Goal: Information Seeking & Learning: Learn about a topic

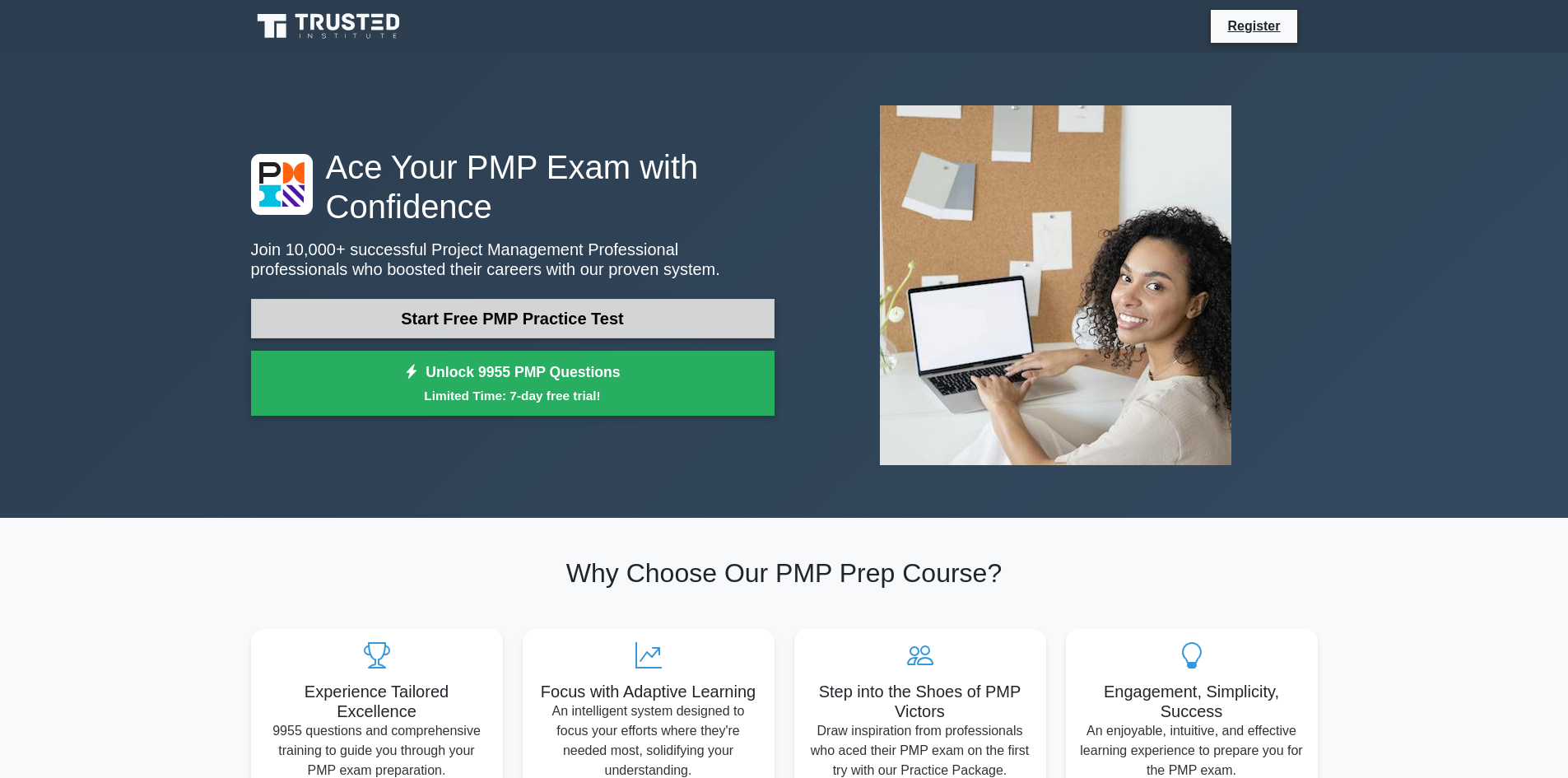
click at [549, 318] on link "Start Free PMP Practice Test" at bounding box center [513, 318] width 523 height 39
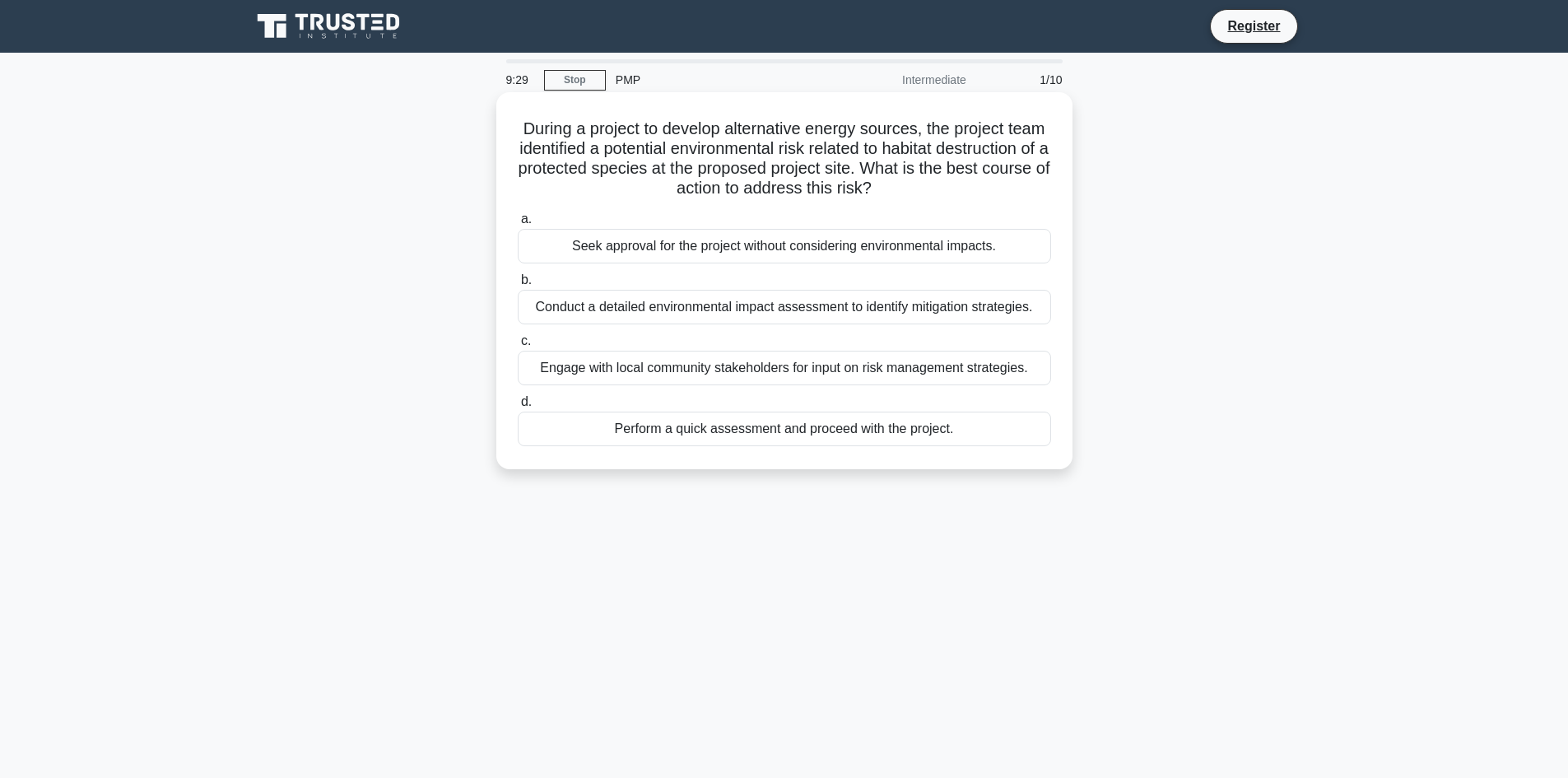
click at [952, 311] on div "Conduct a detailed environmental impact assessment to identify mitigation strat…" at bounding box center [784, 306] width 534 height 34
click at [518, 286] on input "b. Conduct a detailed environmental impact assessment to identify mitigation st…" at bounding box center [518, 279] width 0 height 10
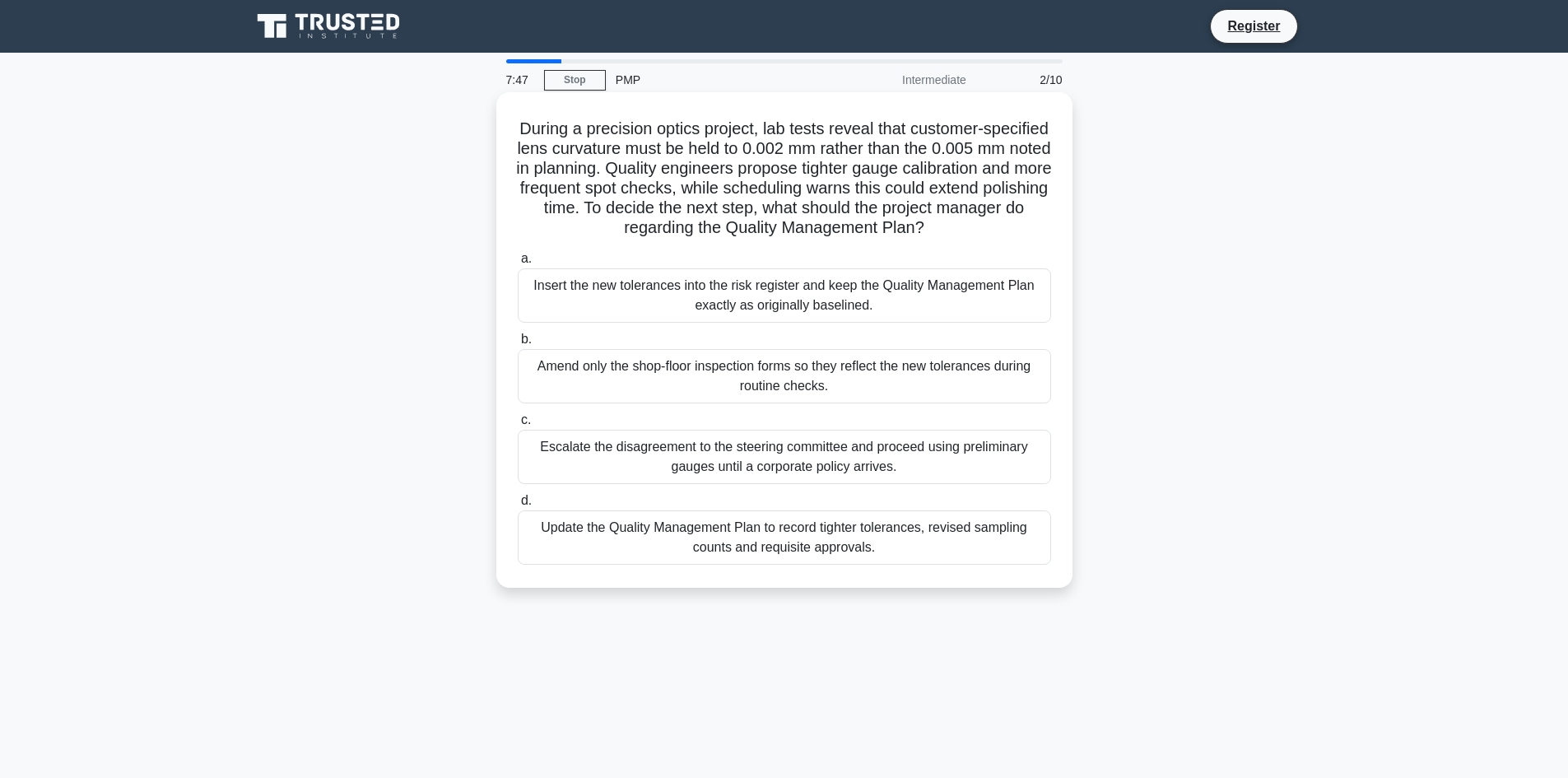
click at [858, 537] on div "Update the Quality Management Plan to record tighter tolerances, revised sampli…" at bounding box center [784, 537] width 534 height 54
click at [518, 506] on input "d. Update the Quality Management Plan to record tighter tolerances, revised sam…" at bounding box center [518, 500] width 0 height 10
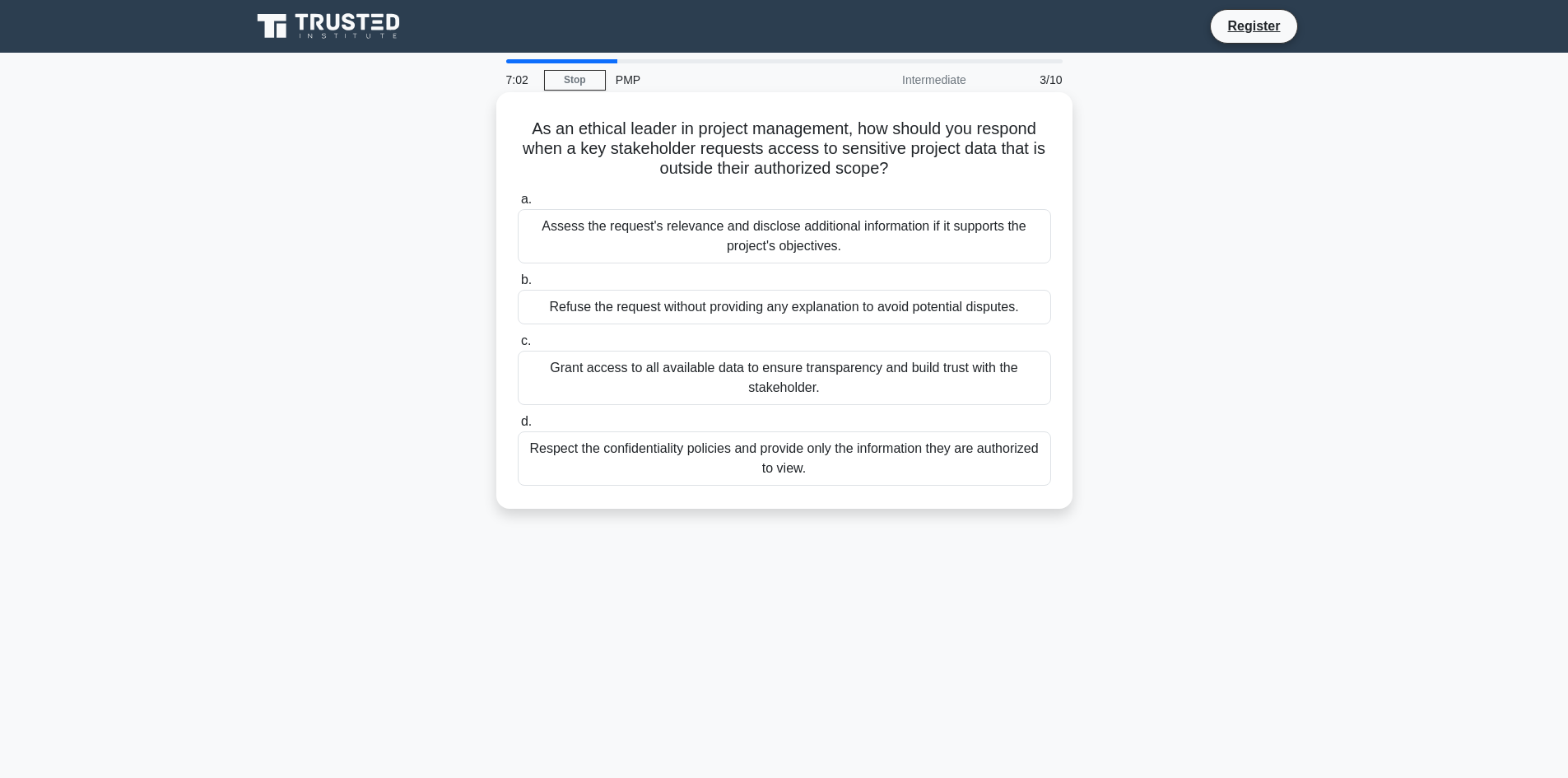
click at [662, 460] on div "Respect the confidentiality policies and provide only the information they are …" at bounding box center [784, 458] width 534 height 54
click at [518, 427] on input "d. Respect the confidentiality policies and provide only the information they a…" at bounding box center [518, 421] width 0 height 10
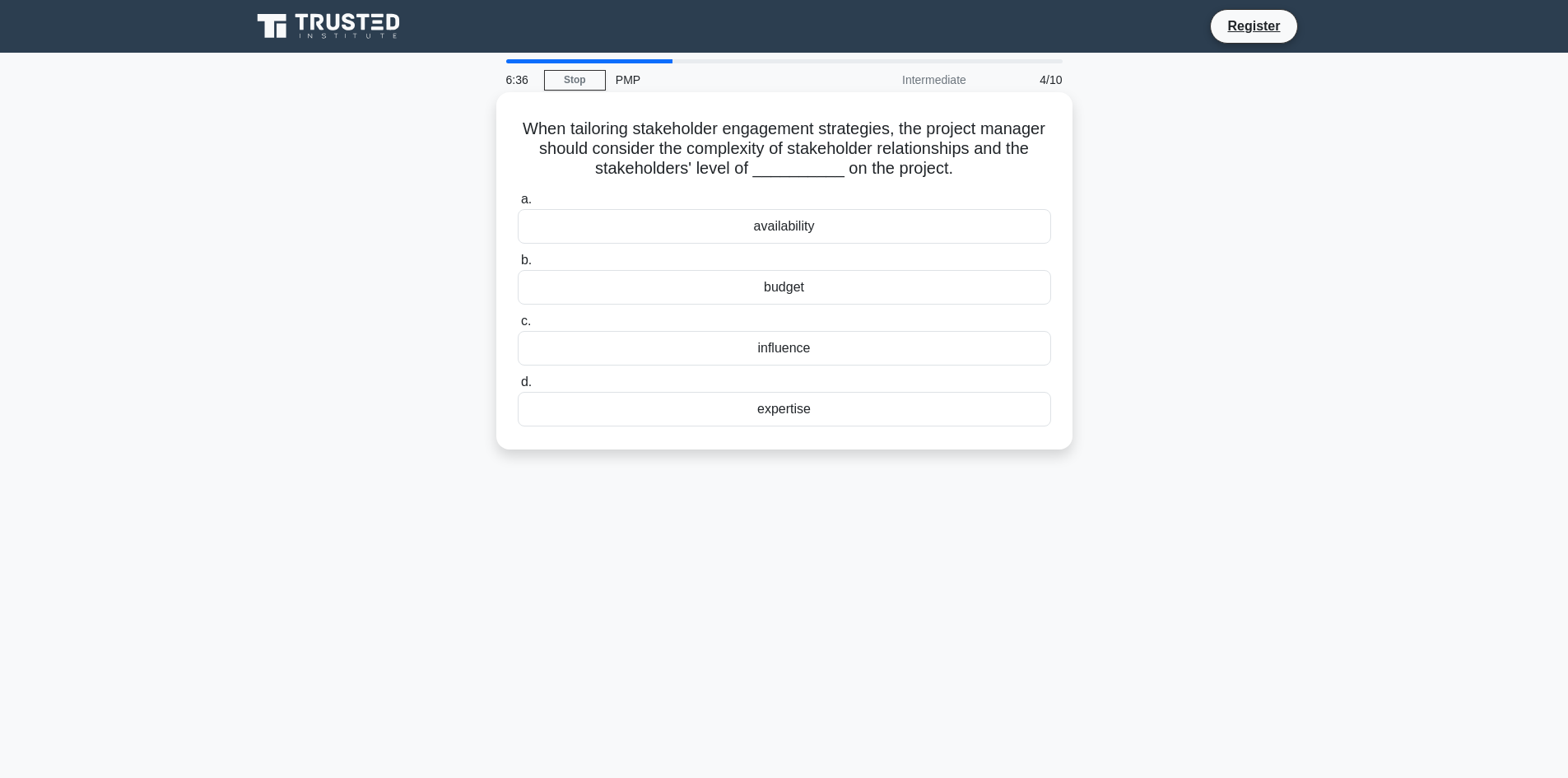
click at [794, 412] on div "expertise" at bounding box center [784, 409] width 534 height 34
click at [518, 387] on input "d. expertise" at bounding box center [518, 382] width 0 height 10
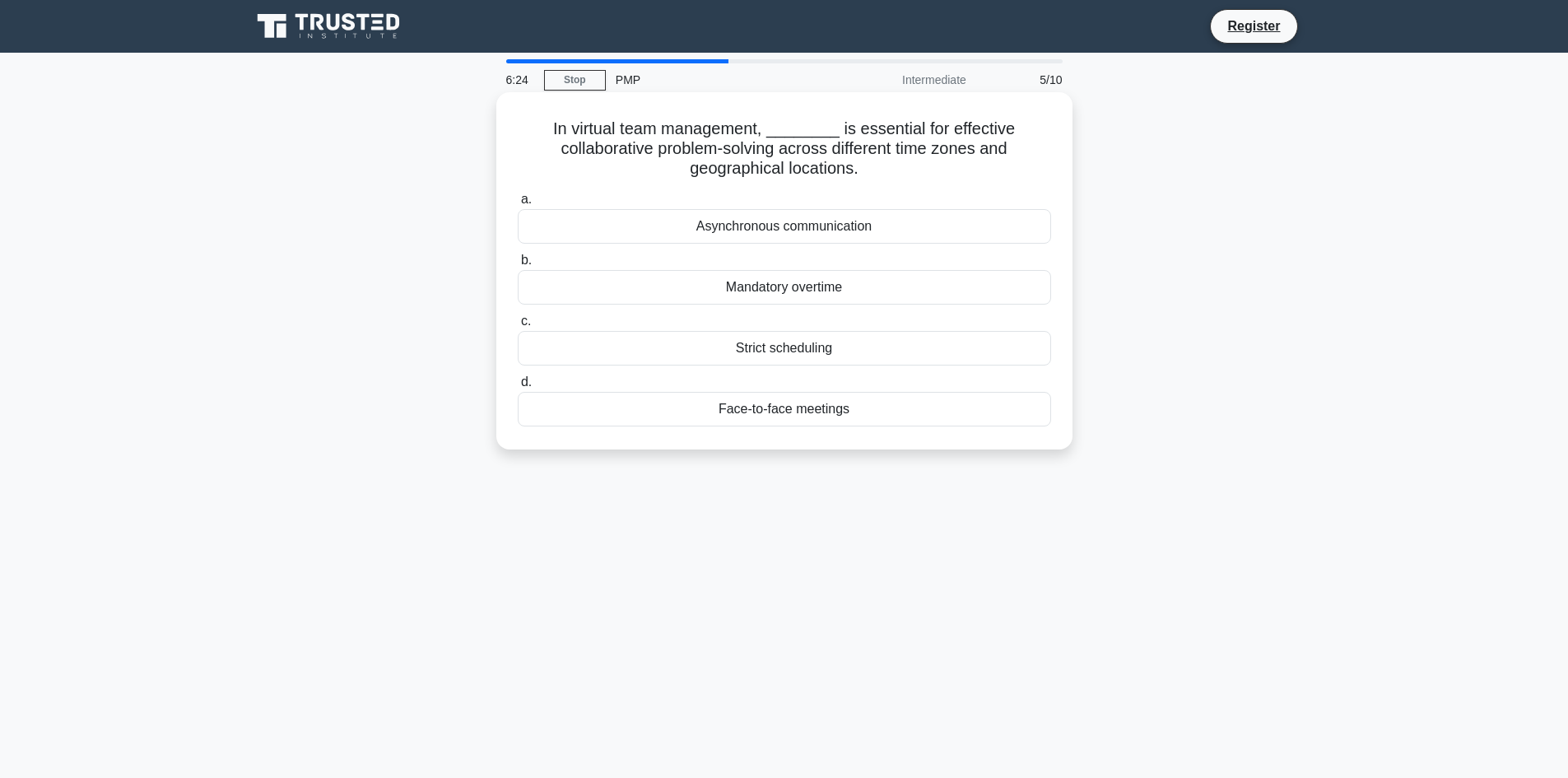
click at [821, 229] on div "Asynchronous communication" at bounding box center [784, 226] width 534 height 34
click at [518, 205] on input "a. Asynchronous communication" at bounding box center [518, 199] width 0 height 10
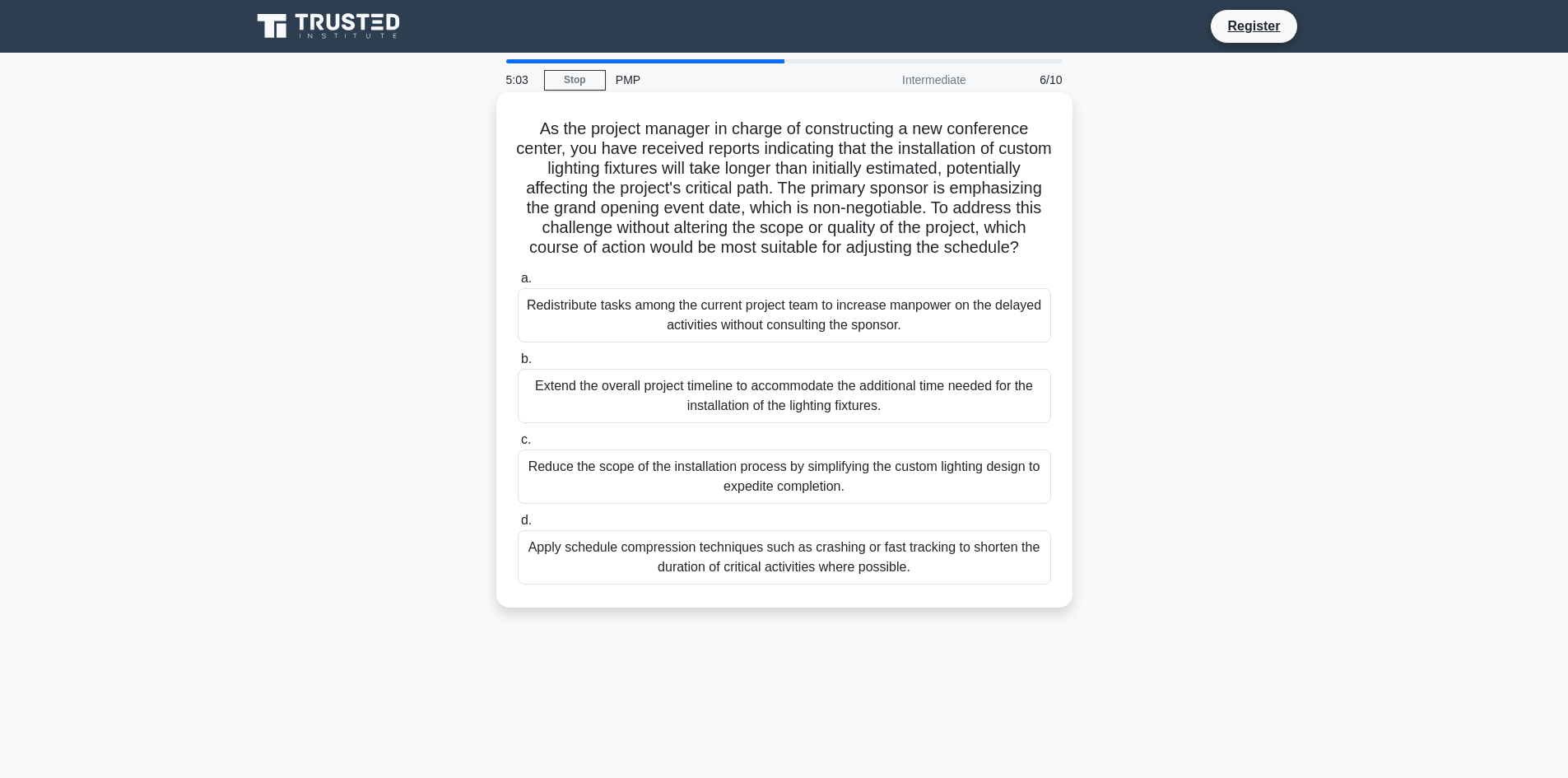
click at [768, 578] on div "Apply schedule compression techniques such as crashing or fast tracking to shor…" at bounding box center [784, 557] width 534 height 54
click at [518, 526] on input "d. Apply schedule compression techniques such as crashing or fast tracking to s…" at bounding box center [518, 519] width 0 height 10
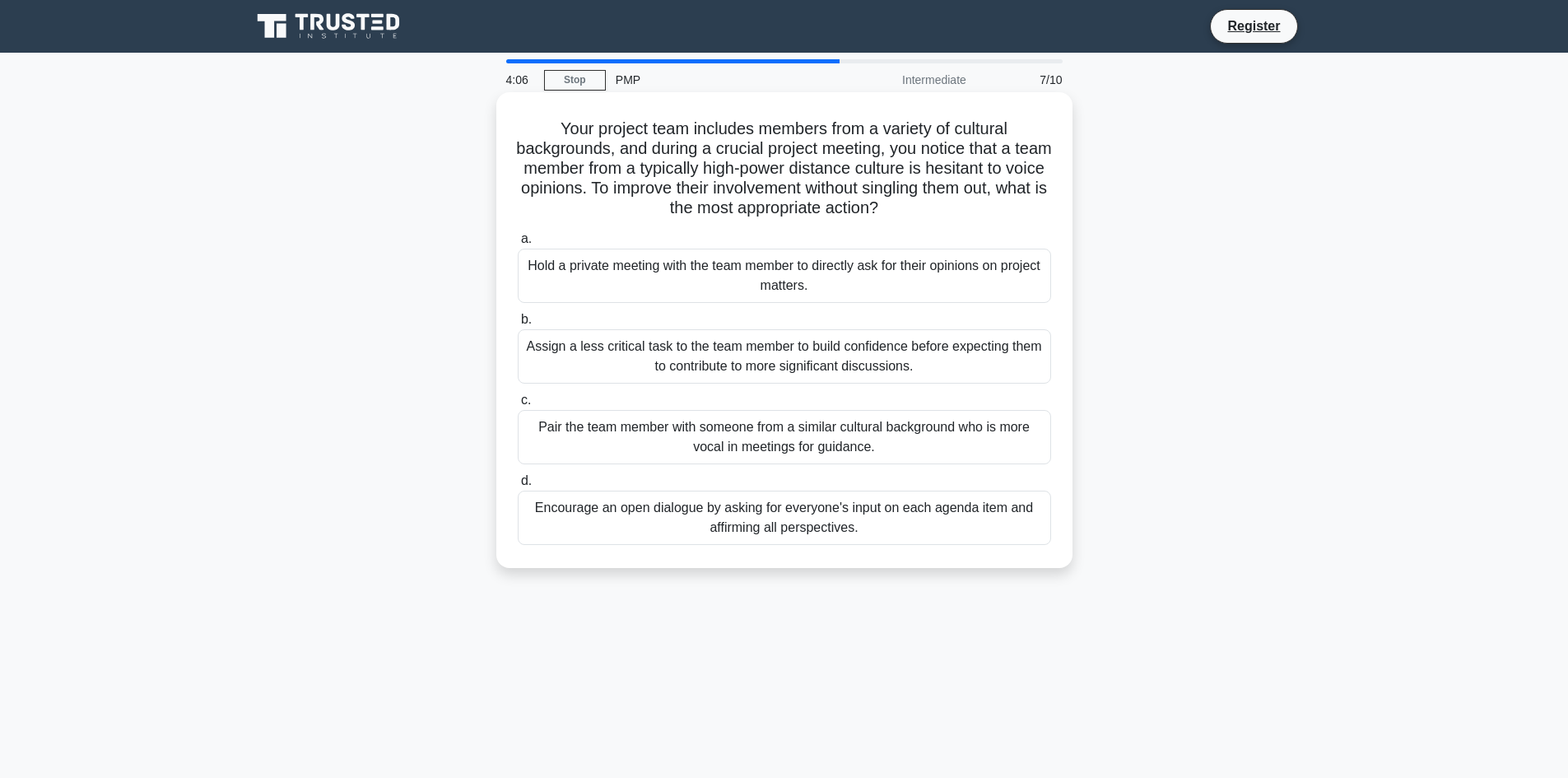
click at [804, 444] on div "Pair the team member with someone from a similar cultural background who is mor…" at bounding box center [784, 436] width 534 height 54
click at [518, 406] on input "c. Pair the team member with someone from a similar cultural background who is …" at bounding box center [518, 399] width 0 height 10
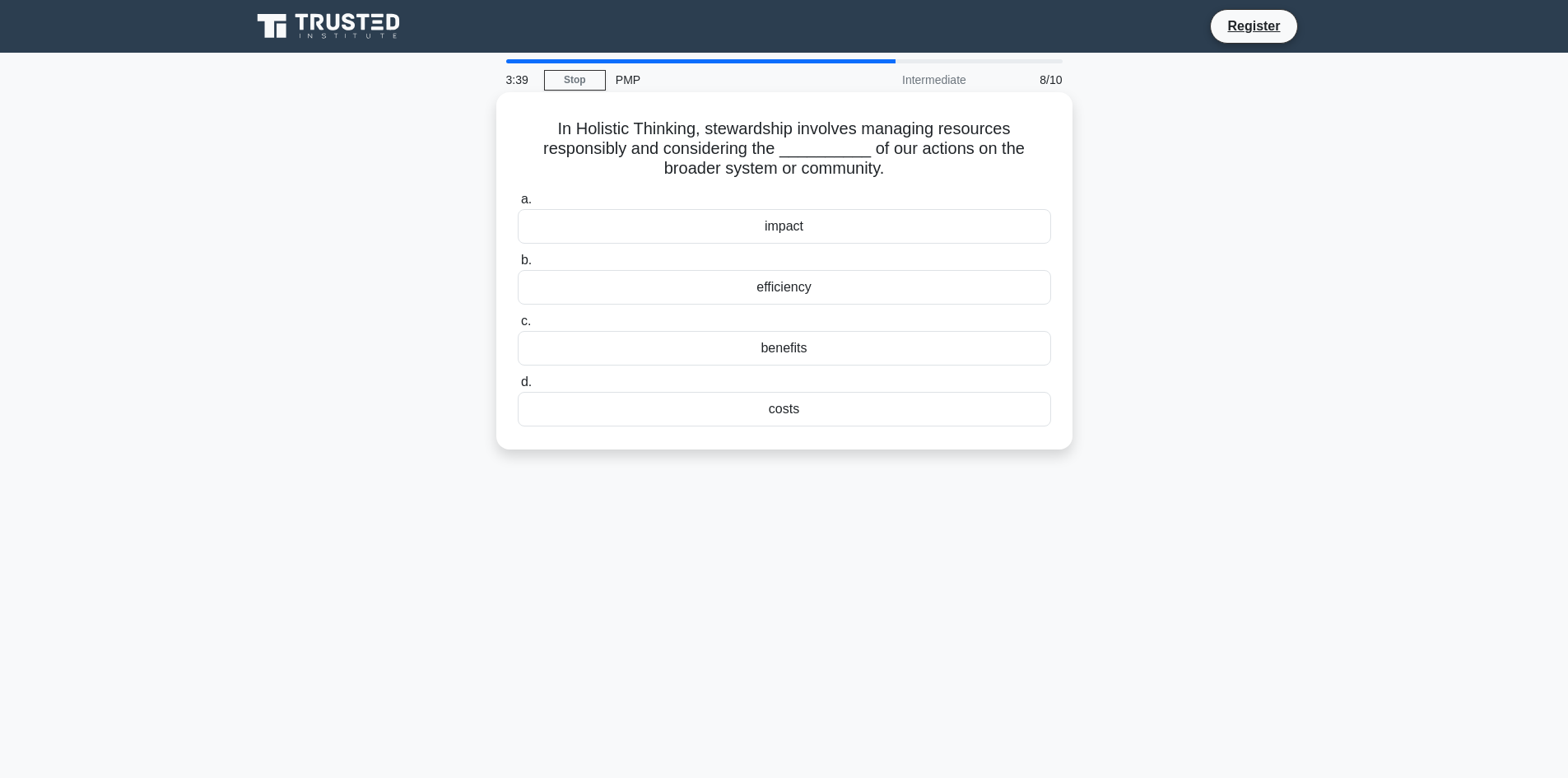
click at [703, 229] on div "impact" at bounding box center [784, 226] width 534 height 34
click at [518, 205] on input "a. impact" at bounding box center [518, 199] width 0 height 10
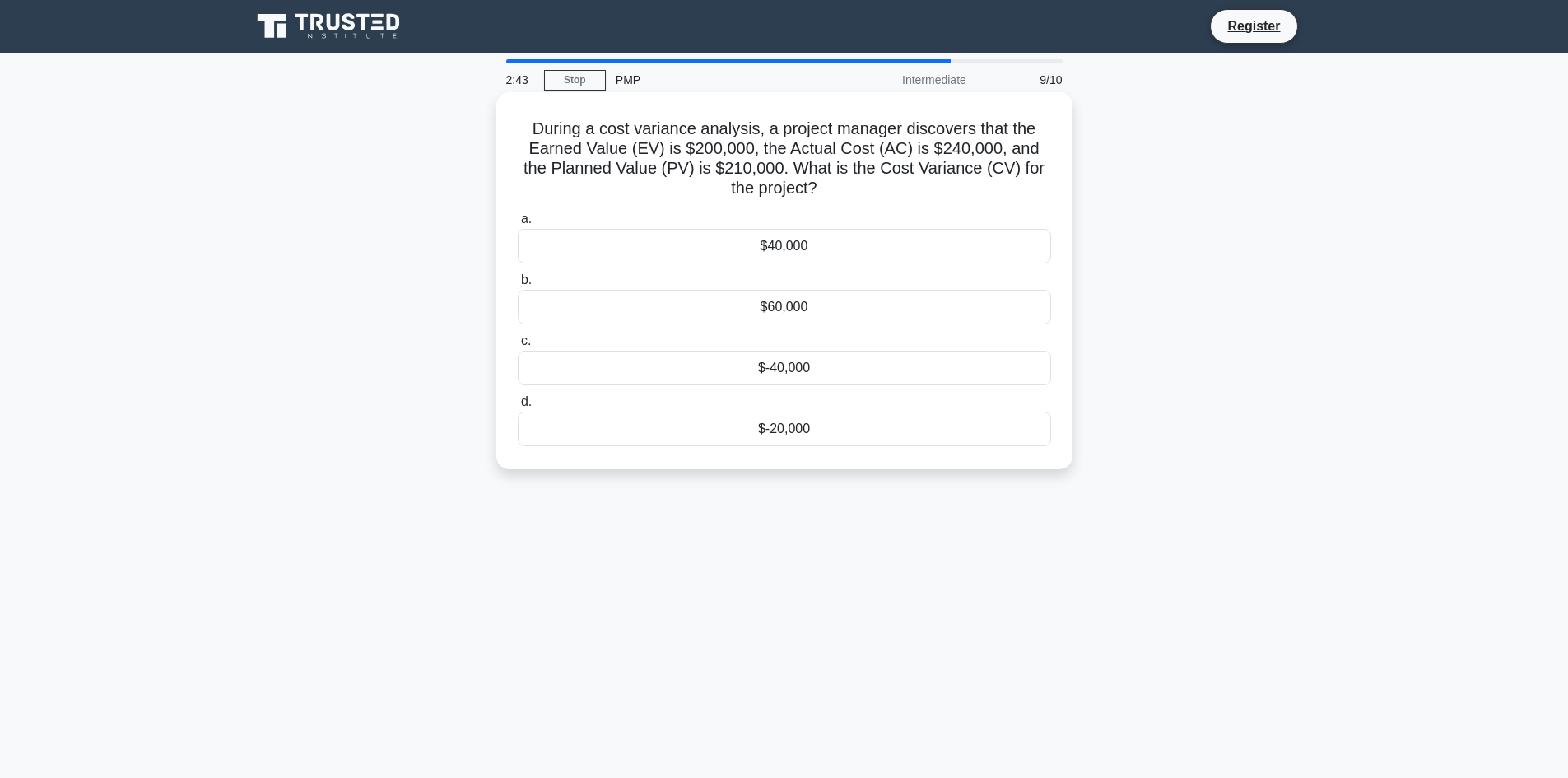
click at [792, 379] on div "$-40,000" at bounding box center [784, 368] width 534 height 34
click at [518, 346] on input "c. $-40,000" at bounding box center [518, 341] width 0 height 10
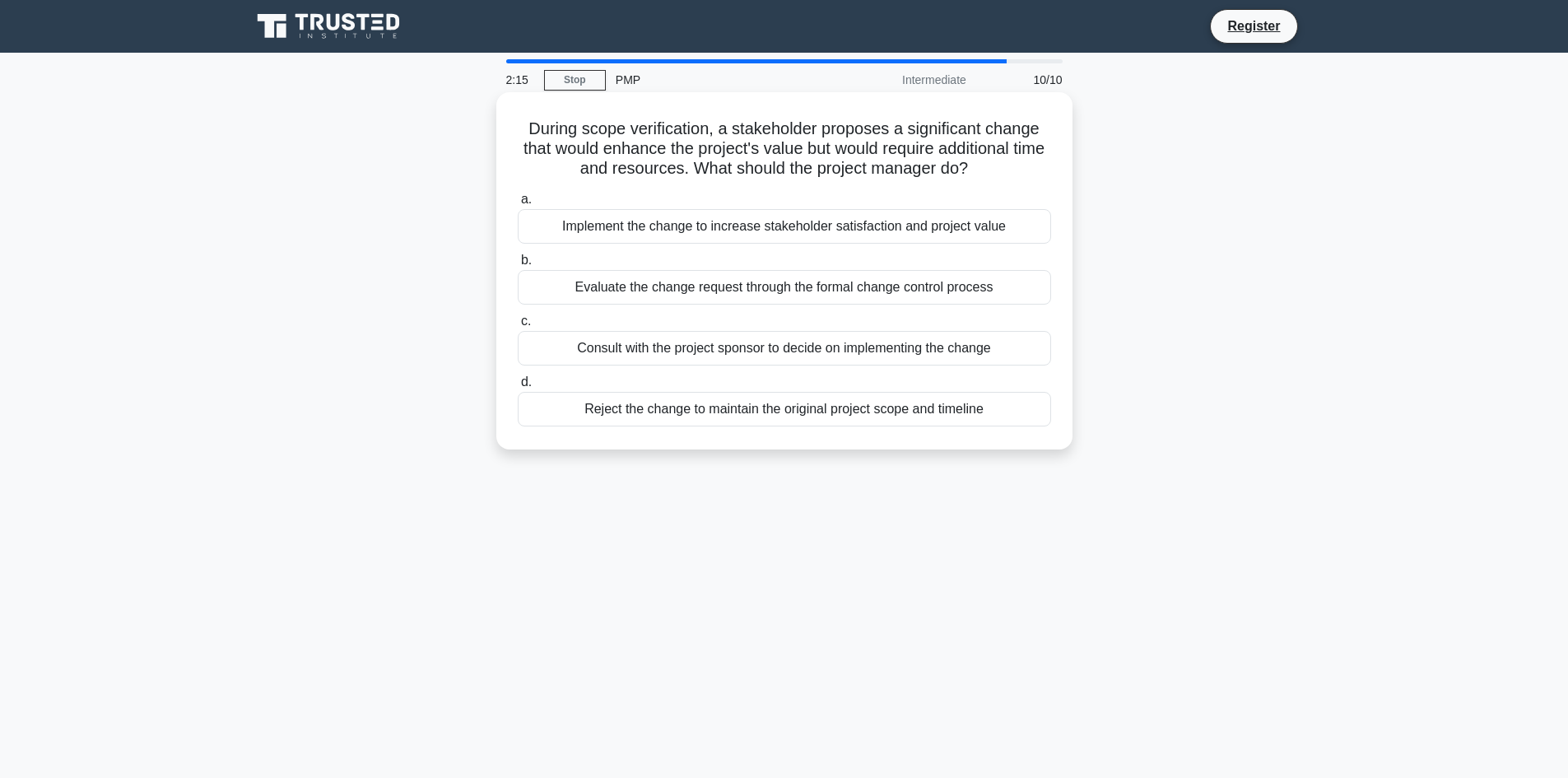
click at [876, 298] on div "Evaluate the change request through the formal change control process" at bounding box center [784, 287] width 534 height 34
click at [518, 266] on input "b. Evaluate the change request through the formal change control process" at bounding box center [518, 260] width 0 height 10
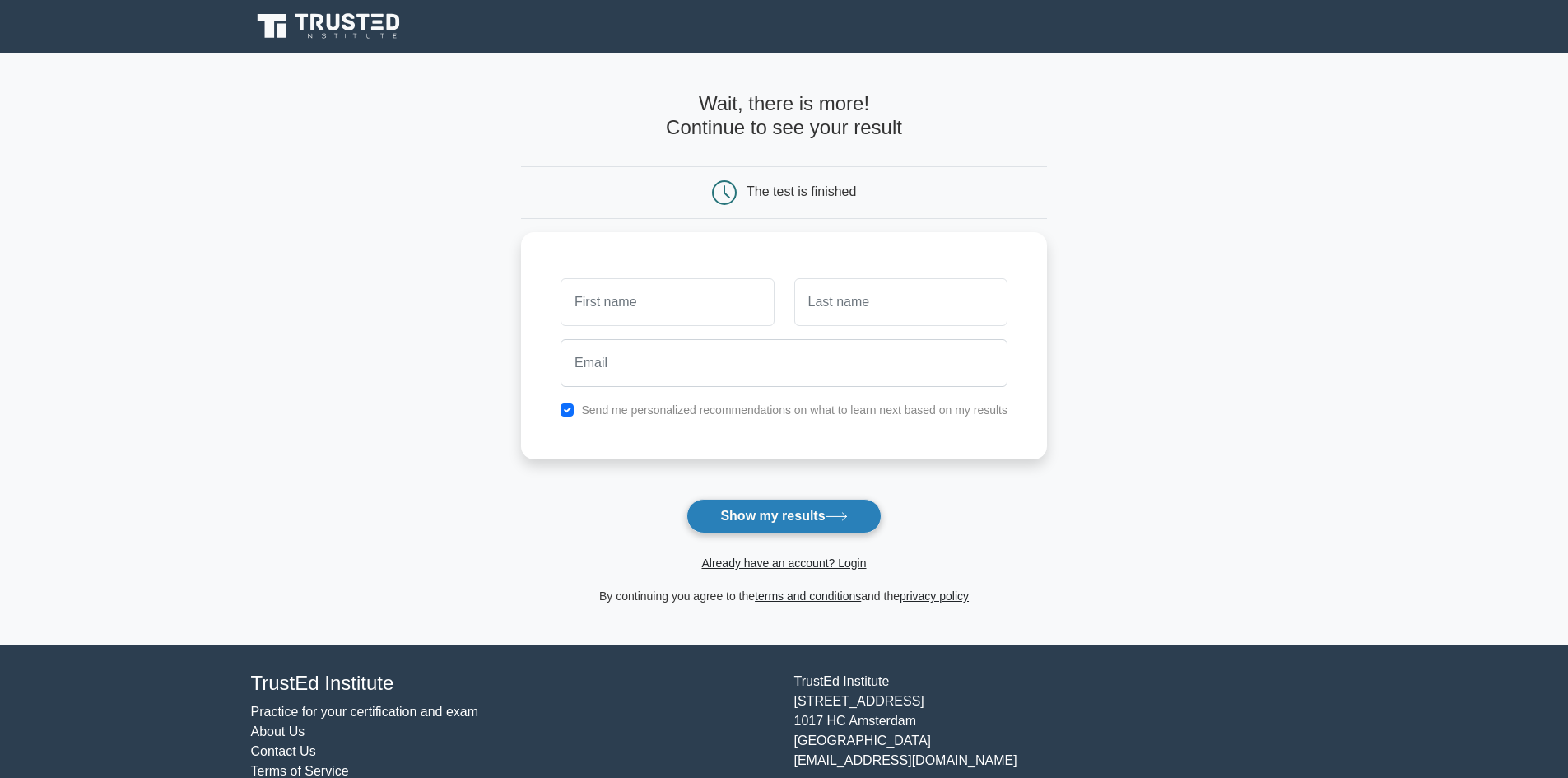
click at [771, 513] on button "Show my results" at bounding box center [783, 516] width 195 height 34
click at [621, 302] on input "text" at bounding box center [667, 297] width 213 height 47
click at [843, 296] on input "text" at bounding box center [900, 297] width 213 height 47
click at [674, 302] on input "cykethia" at bounding box center [667, 297] width 213 height 47
drag, startPoint x: 654, startPoint y: 298, endPoint x: 534, endPoint y: 298, distance: 120.0
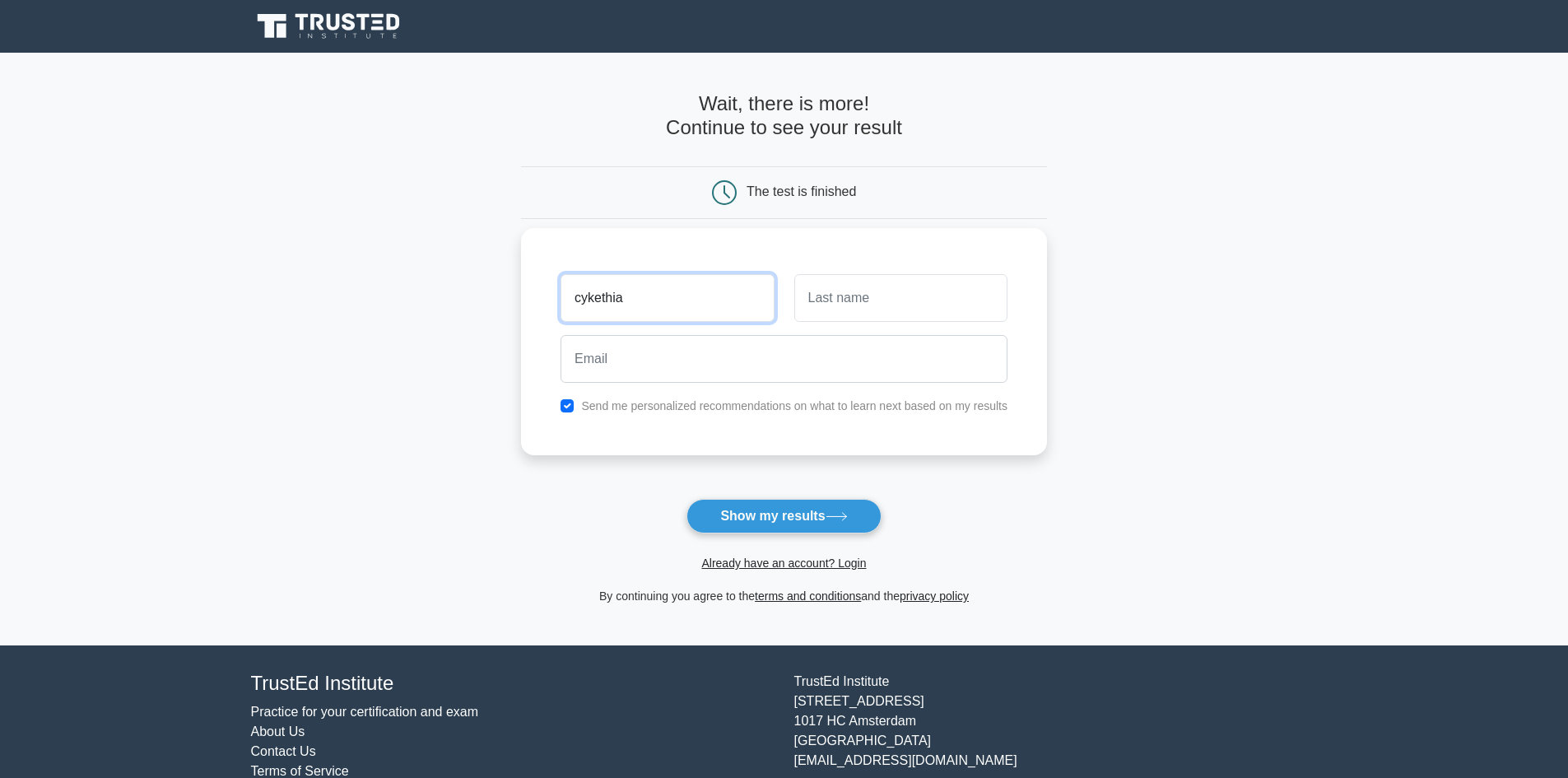
click at [536, 297] on div "cykethia Send me personalized recommendations on what to learn next based on my…" at bounding box center [784, 342] width 526 height 227
type input "keke"
type input "britton"
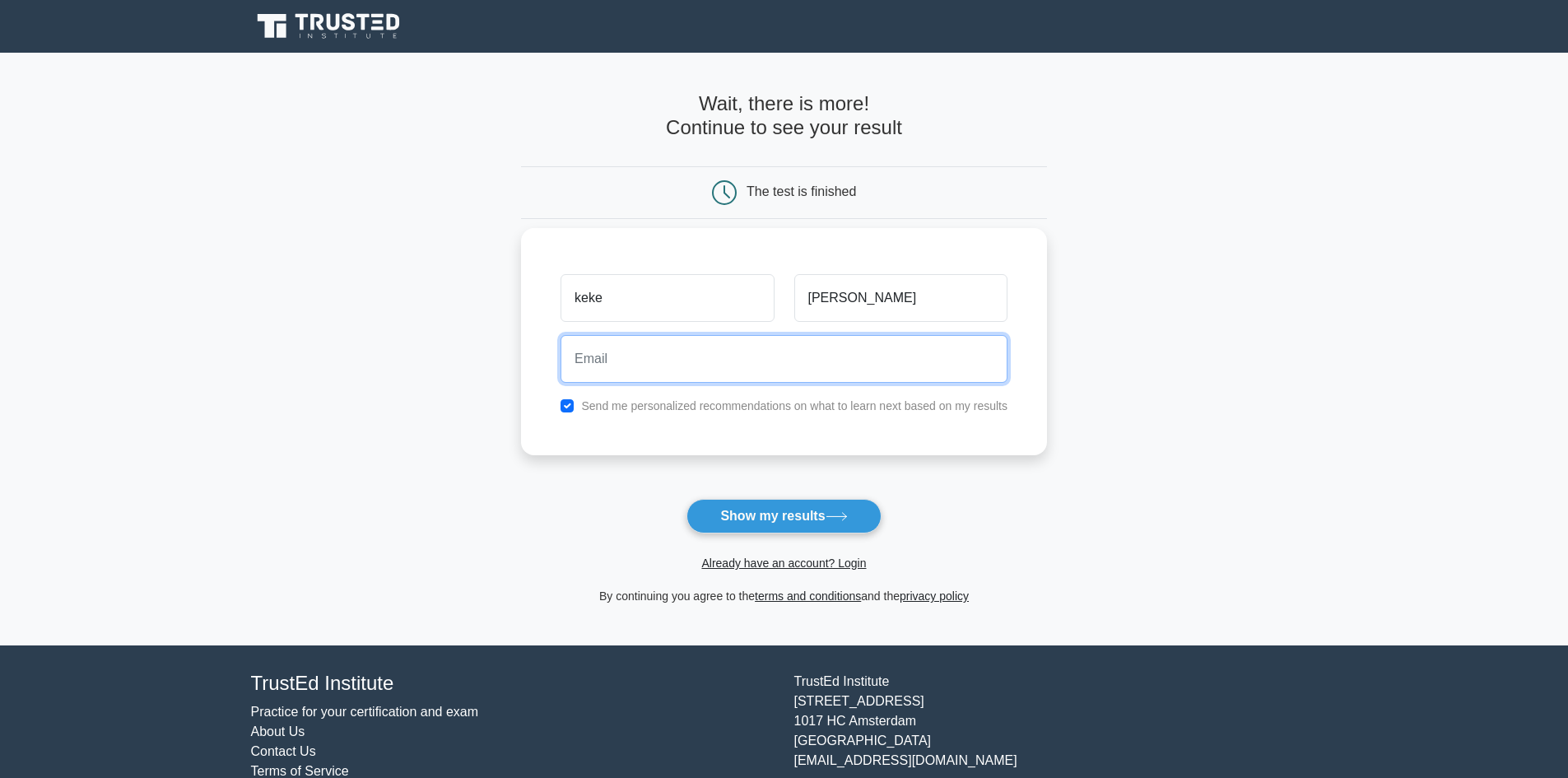
click at [615, 365] on input "email" at bounding box center [784, 358] width 447 height 47
type input "cykethiam.britton@outlook.com"
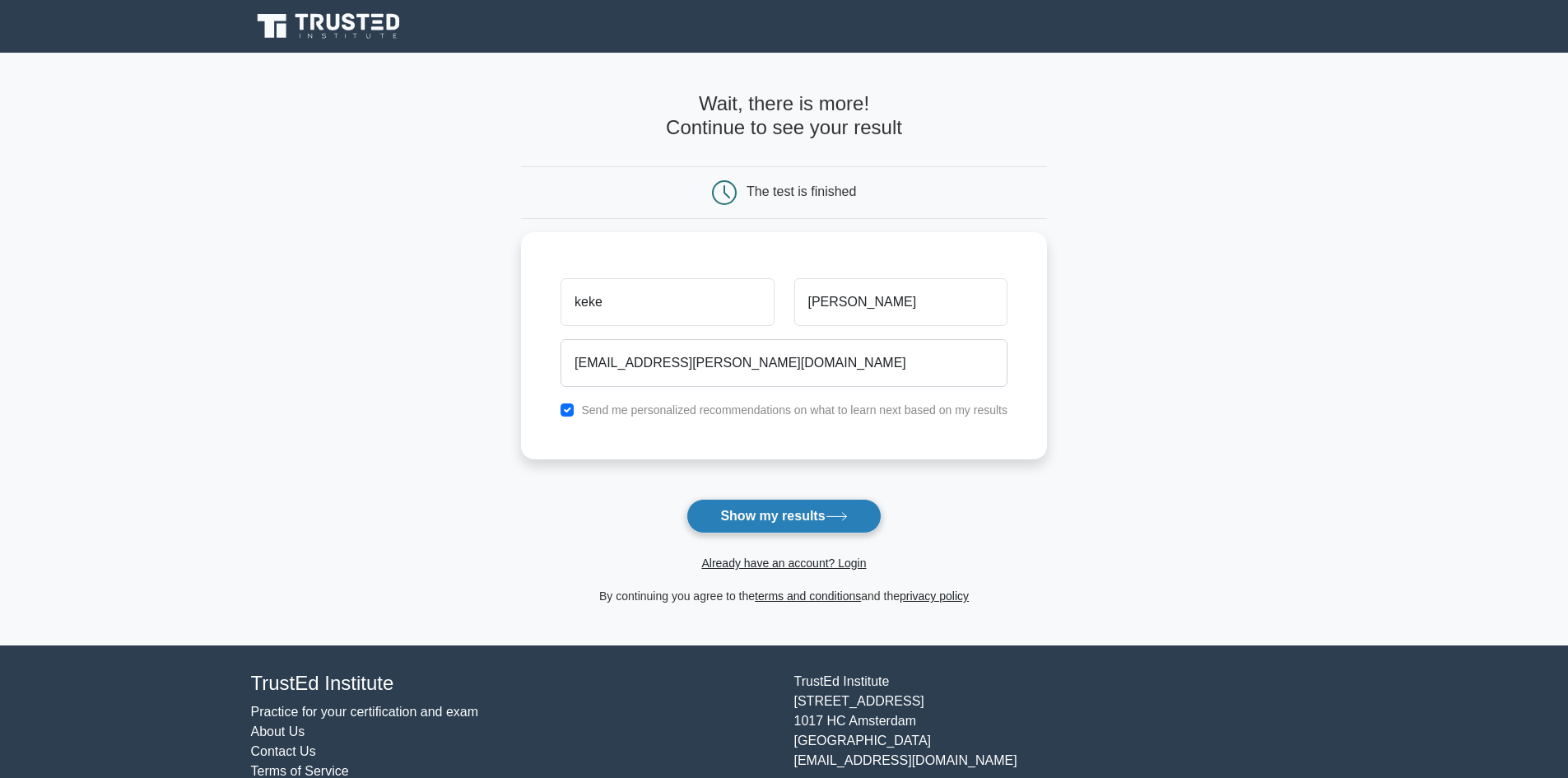
click at [778, 518] on button "Show my results" at bounding box center [783, 516] width 195 height 34
